Goal: Task Accomplishment & Management: Manage account settings

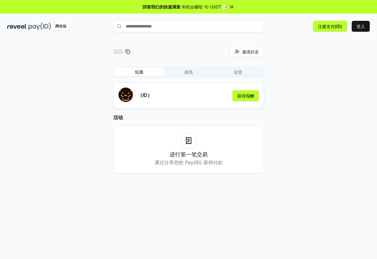
click at [243, 96] on font "获得报酬" at bounding box center [245, 95] width 17 height 5
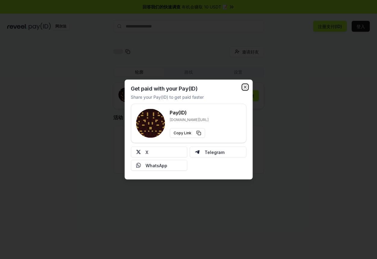
click at [246, 87] on icon "button" at bounding box center [245, 87] width 5 height 5
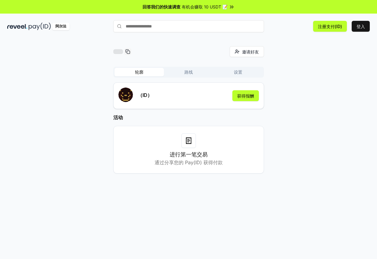
click at [192, 68] on button "路线" at bounding box center [188, 72] width 49 height 8
click at [139, 69] on button "轮廓" at bounding box center [139, 72] width 49 height 8
click at [248, 96] on font "获得报酬" at bounding box center [245, 95] width 17 height 5
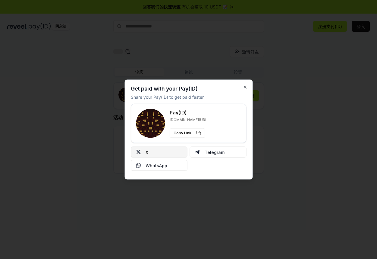
click at [173, 152] on button "X" at bounding box center [159, 151] width 57 height 11
